Goal: Understand process/instructions: Learn how to perform a task or action

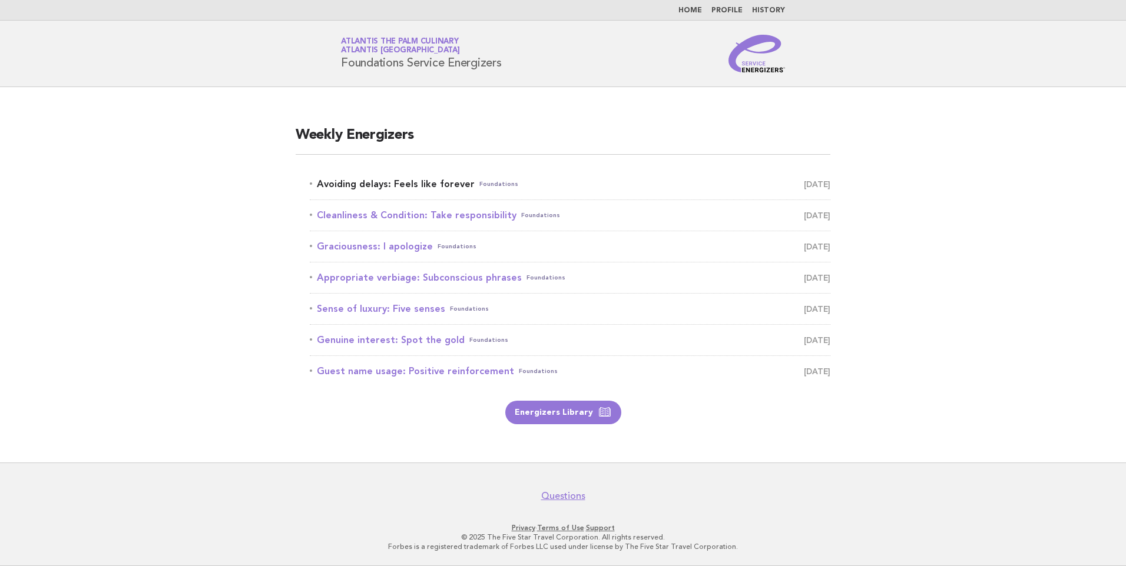
click at [399, 187] on link "Avoiding delays: Feels like forever Foundations [DATE]" at bounding box center [570, 184] width 521 height 16
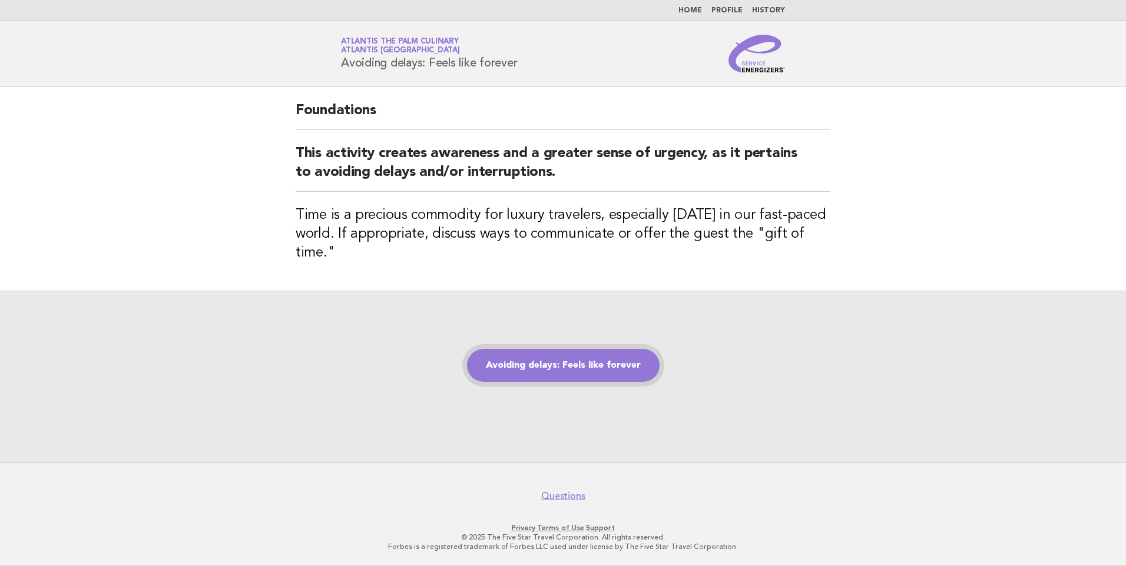
click at [569, 365] on link "Avoiding delays: Feels like forever" at bounding box center [563, 365] width 193 height 33
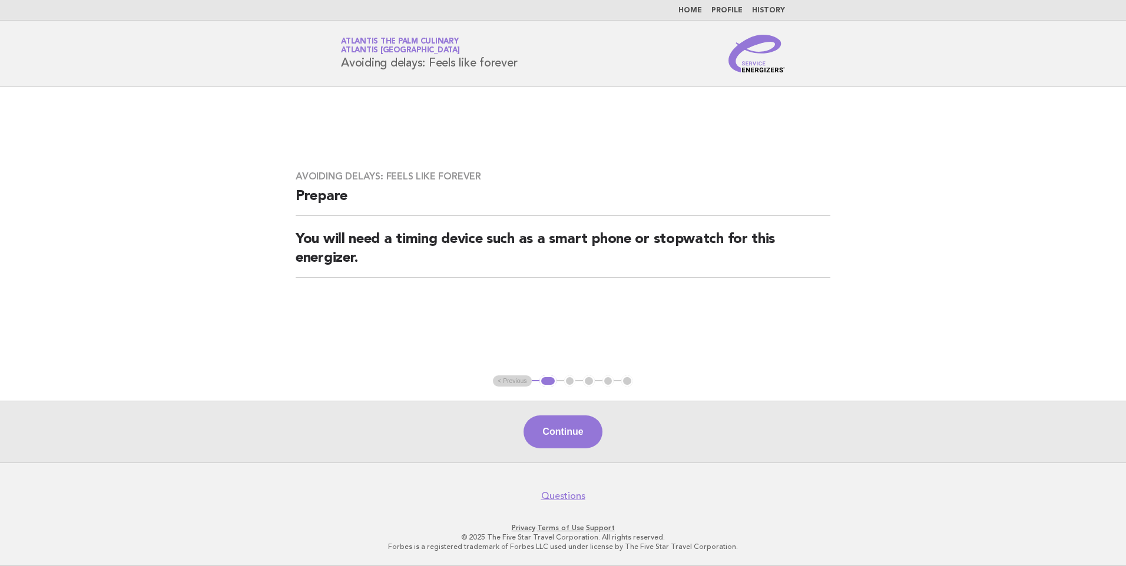
click at [557, 421] on button "Continue" at bounding box center [563, 432] width 78 height 33
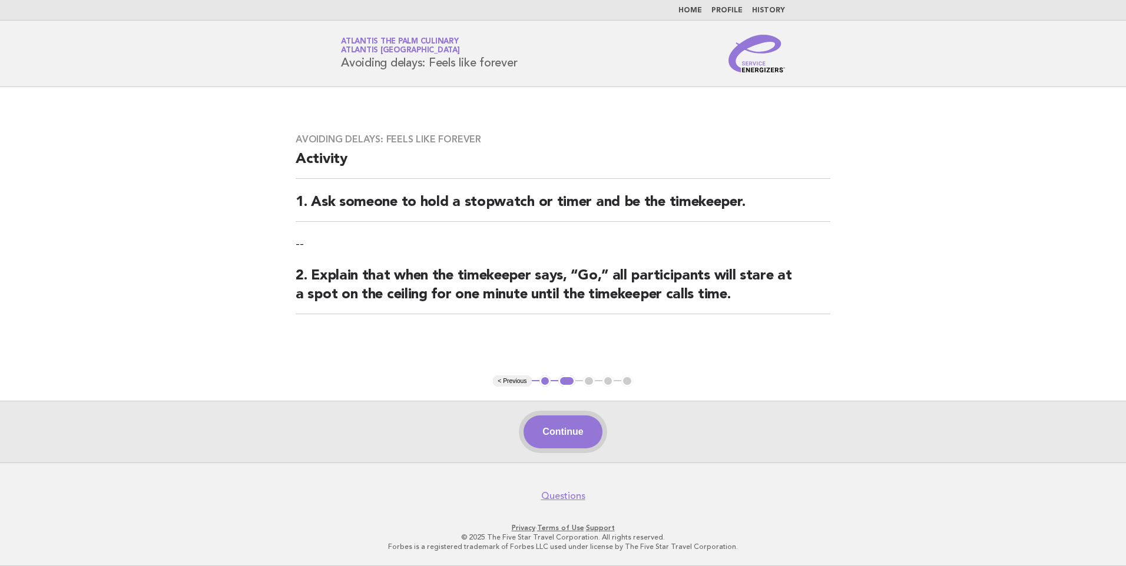
click at [553, 419] on button "Continue" at bounding box center [563, 432] width 78 height 33
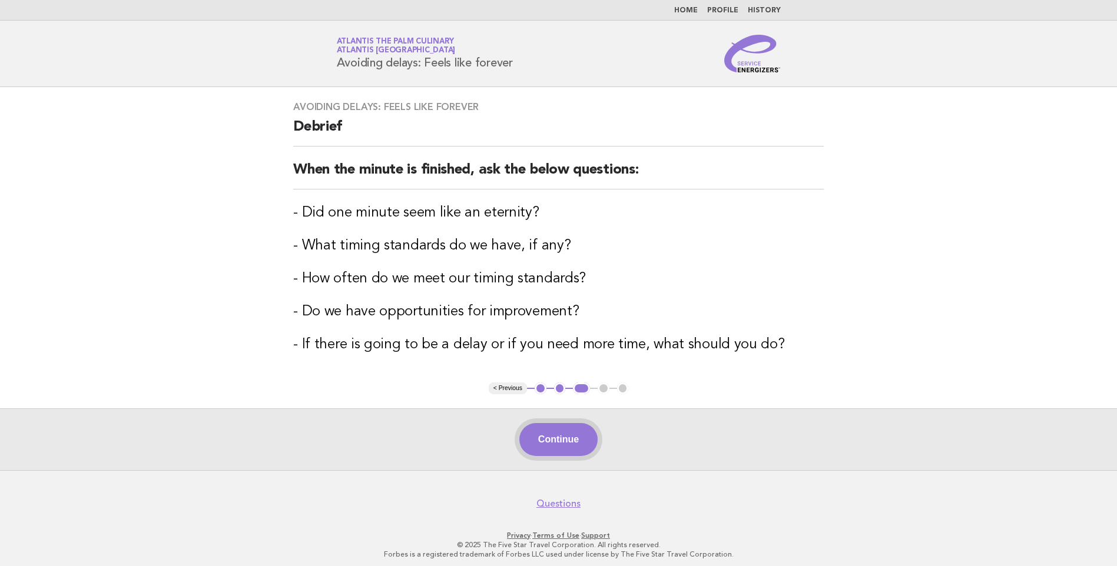
click at [588, 432] on button "Continue" at bounding box center [558, 439] width 78 height 33
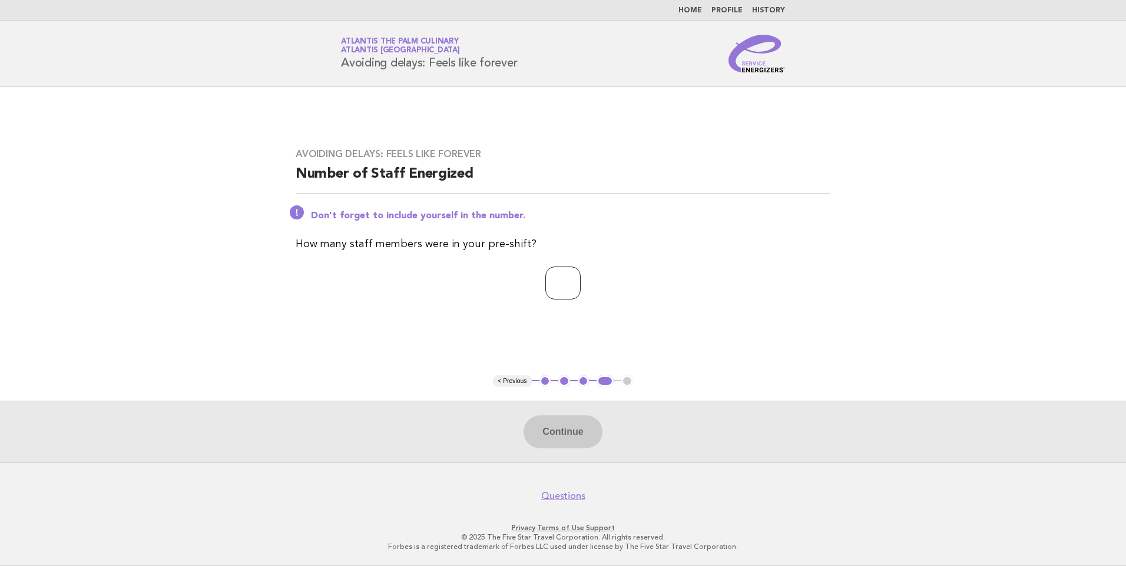
click at [562, 289] on input "number" at bounding box center [562, 283] width 35 height 33
type input "**"
click at [578, 433] on button "Continue" at bounding box center [563, 432] width 78 height 33
